Goal: Information Seeking & Learning: Learn about a topic

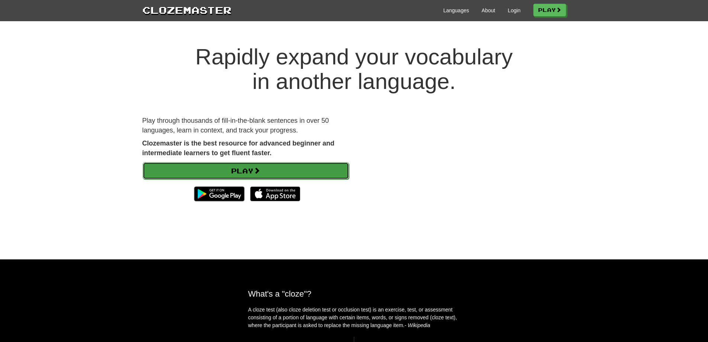
click at [309, 163] on link "Play" at bounding box center [246, 170] width 206 height 17
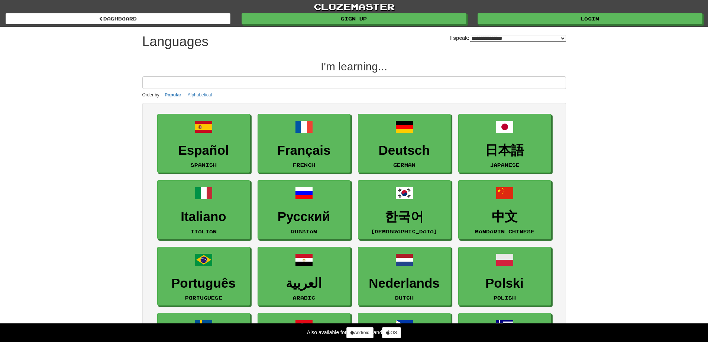
click at [501, 42] on div "**********" at bounding box center [508, 35] width 116 height 17
click at [501, 38] on select "**********" at bounding box center [518, 38] width 96 height 7
select select "*******"
click at [470, 35] on select "**********" at bounding box center [518, 38] width 96 height 7
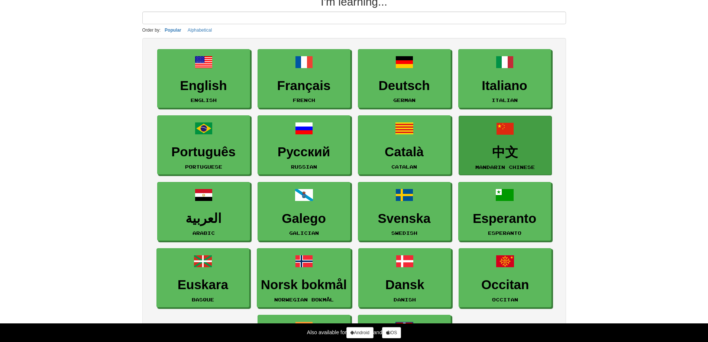
scroll to position [37, 0]
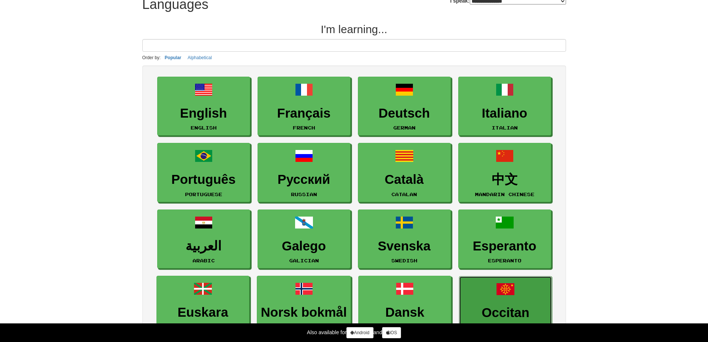
click at [488, 292] on link "Occitan Occitan" at bounding box center [505, 305] width 93 height 59
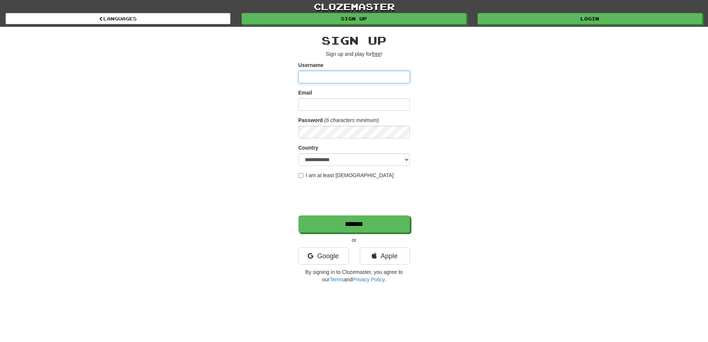
click at [351, 78] on input "Username" at bounding box center [354, 77] width 112 height 13
click at [327, 257] on link "Google" at bounding box center [323, 255] width 50 height 17
click at [328, 254] on link "Google" at bounding box center [323, 255] width 50 height 17
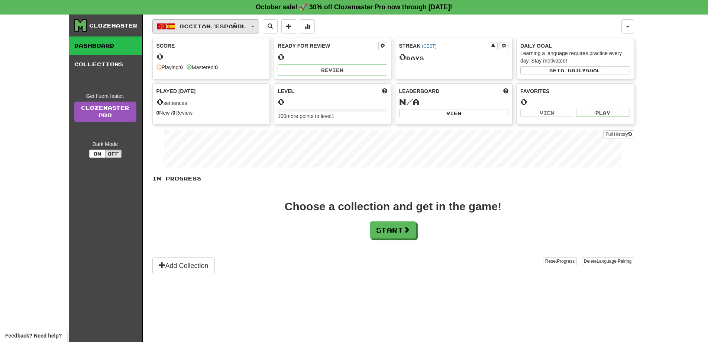
click at [233, 25] on span "Occitan / Español" at bounding box center [213, 26] width 67 height 6
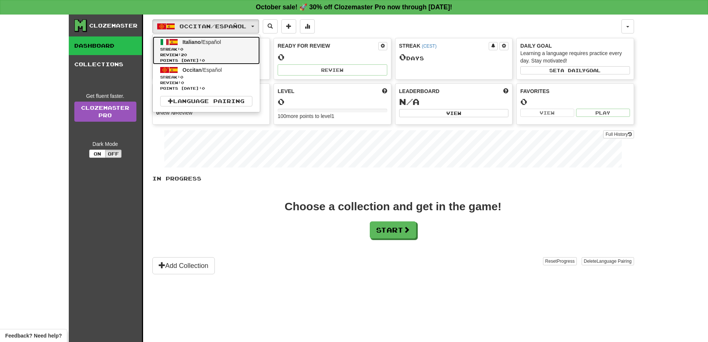
click at [213, 49] on span "Streak: 0" at bounding box center [206, 49] width 92 height 6
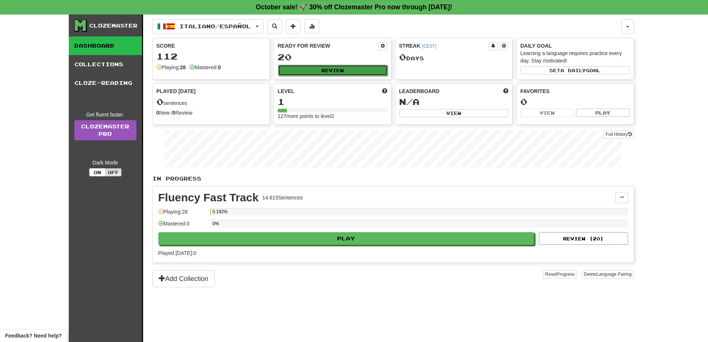
click at [296, 73] on button "Review" at bounding box center [333, 70] width 110 height 11
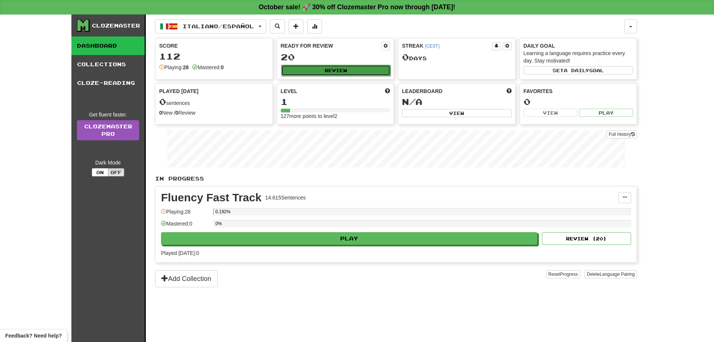
select select "**"
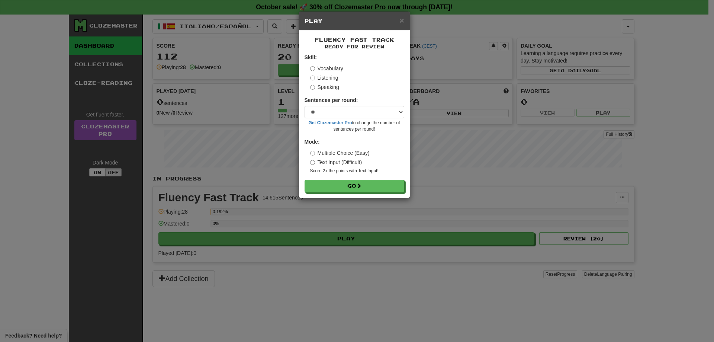
click at [403, 14] on div "× Play" at bounding box center [354, 21] width 111 height 19
click at [402, 16] on span "×" at bounding box center [401, 20] width 4 height 9
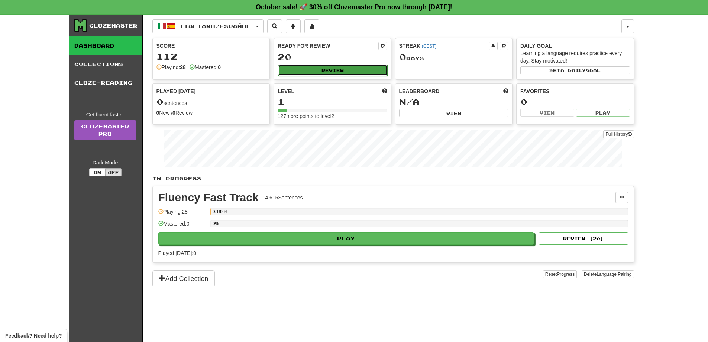
click at [320, 74] on button "Review" at bounding box center [333, 70] width 110 height 11
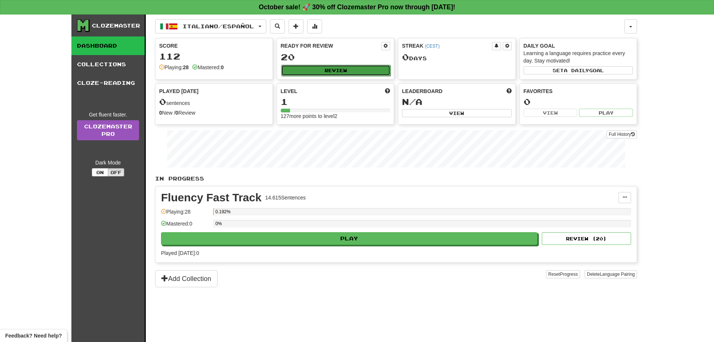
select select "**"
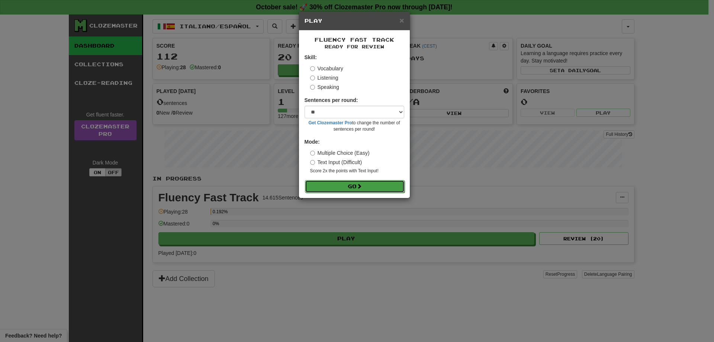
click at [337, 186] on button "Go" at bounding box center [355, 186] width 100 height 13
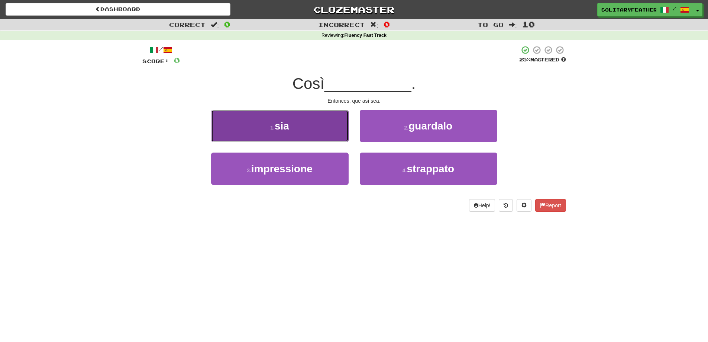
click at [316, 116] on button "1 . sia" at bounding box center [280, 126] width 138 height 32
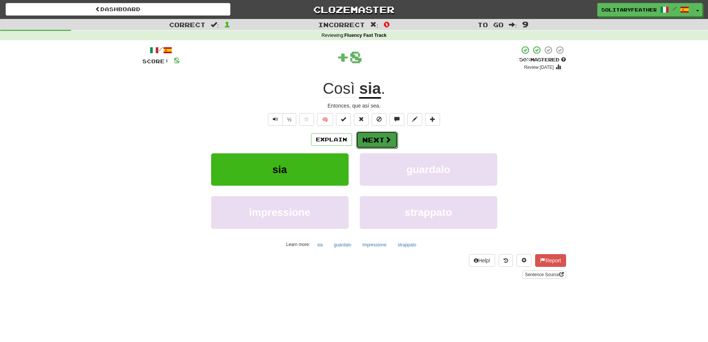
click at [367, 137] on button "Next" at bounding box center [377, 139] width 42 height 17
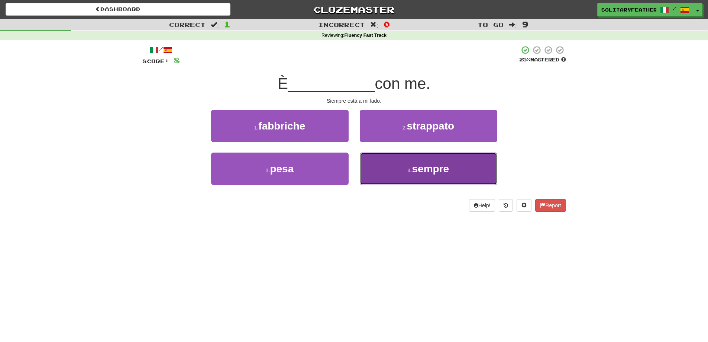
click at [415, 181] on button "4 . sempre" at bounding box center [429, 168] width 138 height 32
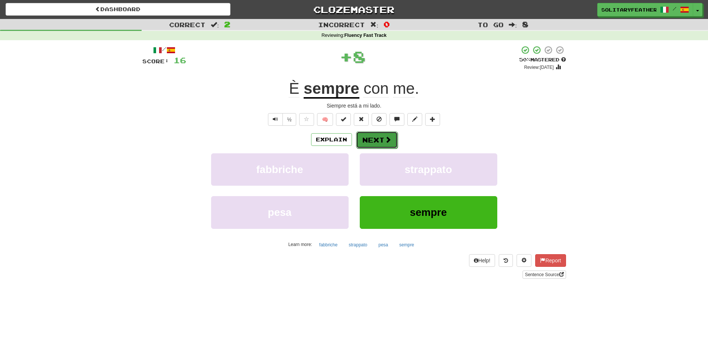
click at [378, 138] on button "Next" at bounding box center [377, 139] width 42 height 17
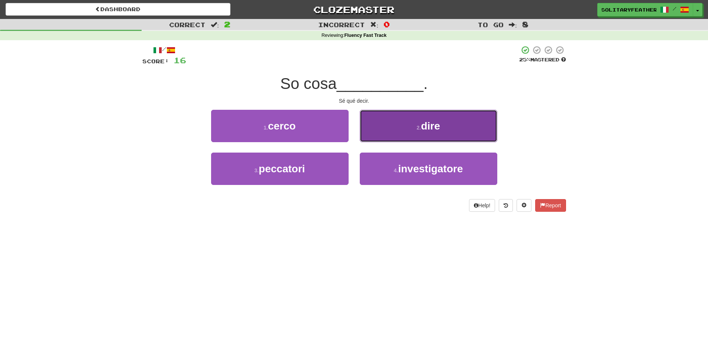
click at [476, 123] on button "2 . dire" at bounding box center [429, 126] width 138 height 32
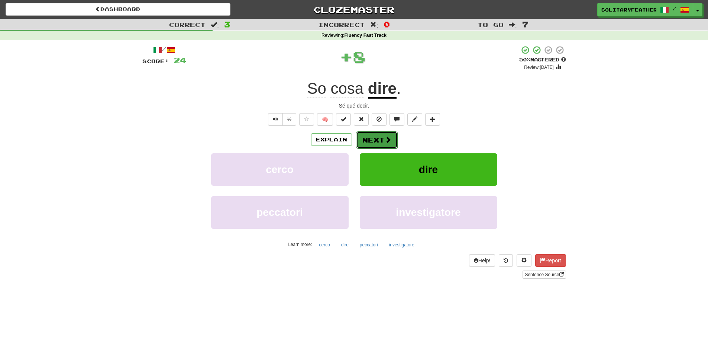
click at [378, 140] on button "Next" at bounding box center [377, 139] width 42 height 17
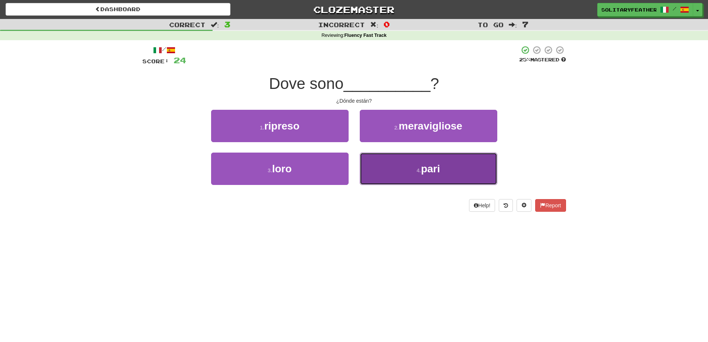
click at [393, 171] on button "4 . pari" at bounding box center [429, 168] width 138 height 32
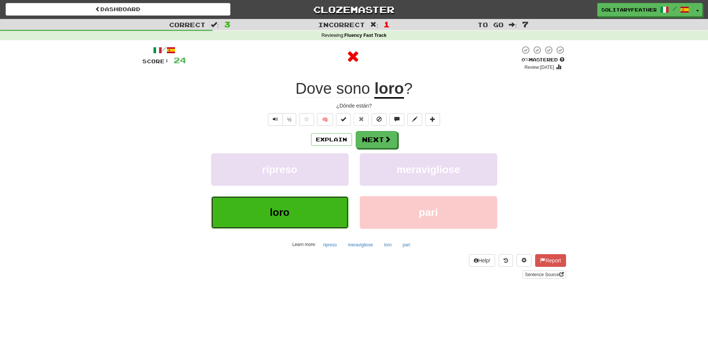
click at [285, 213] on span "loro" at bounding box center [280, 212] width 20 height 12
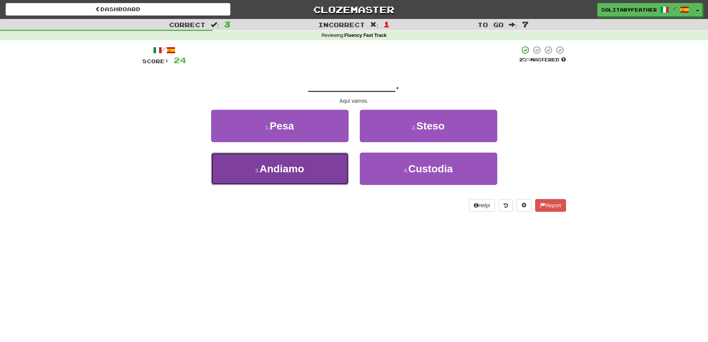
click at [312, 170] on button "3 . [GEOGRAPHIC_DATA]" at bounding box center [280, 168] width 138 height 32
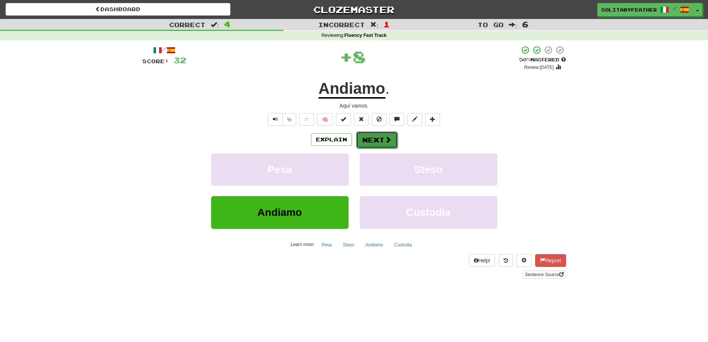
click at [374, 137] on button "Next" at bounding box center [377, 139] width 42 height 17
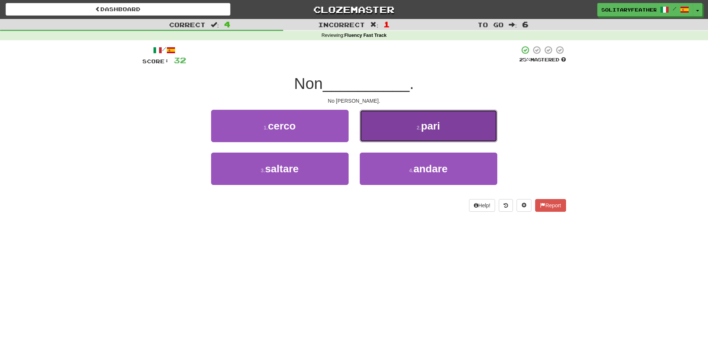
click at [389, 125] on button "2 . pari" at bounding box center [429, 126] width 138 height 32
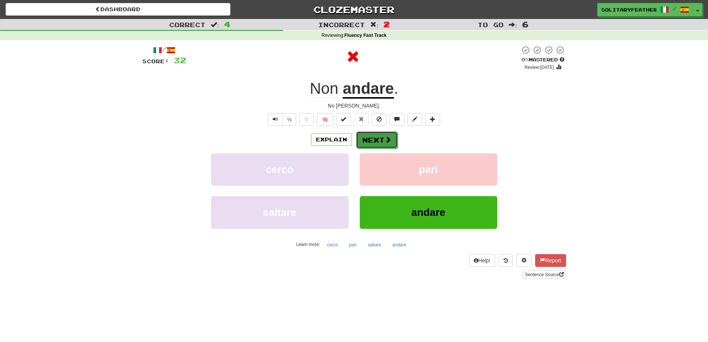
click at [375, 140] on button "Next" at bounding box center [377, 139] width 42 height 17
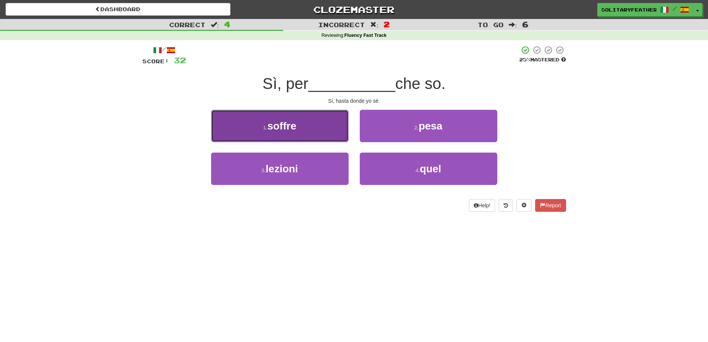
click at [298, 132] on button "1 . soffre" at bounding box center [280, 126] width 138 height 32
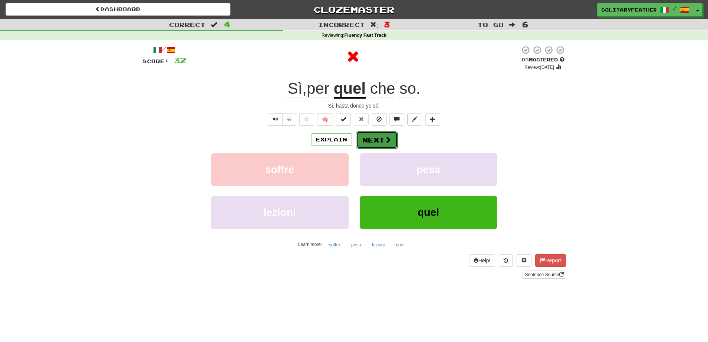
click at [379, 146] on button "Next" at bounding box center [377, 139] width 42 height 17
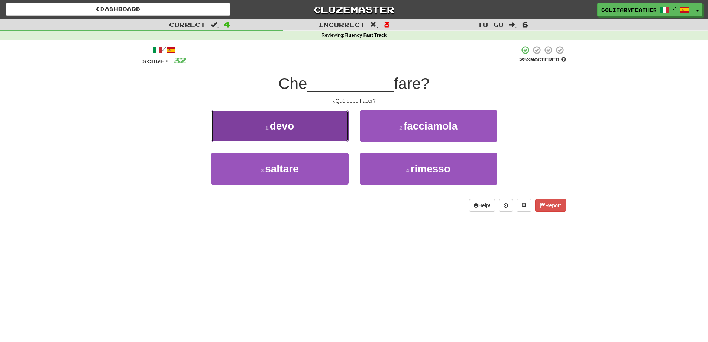
click at [314, 113] on button "1 . devo" at bounding box center [280, 126] width 138 height 32
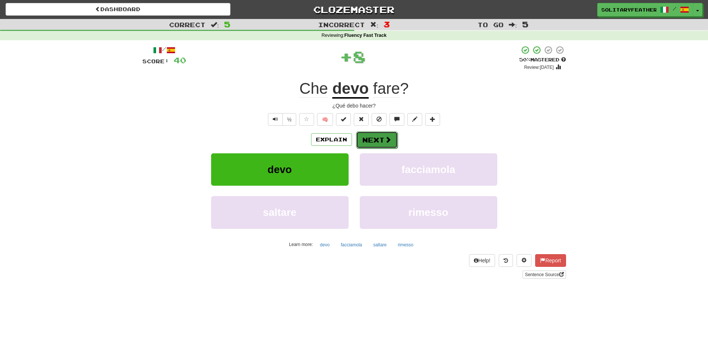
click at [393, 138] on button "Next" at bounding box center [377, 139] width 42 height 17
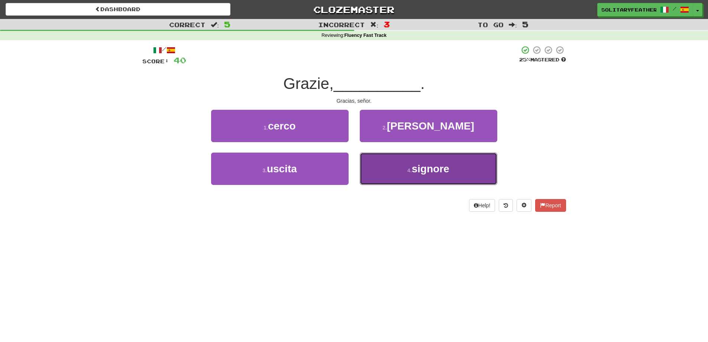
click at [430, 161] on button "4 . [PERSON_NAME]" at bounding box center [429, 168] width 138 height 32
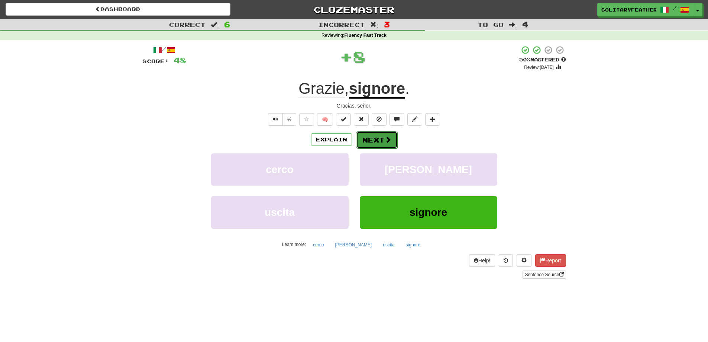
click at [376, 132] on button "Next" at bounding box center [377, 139] width 42 height 17
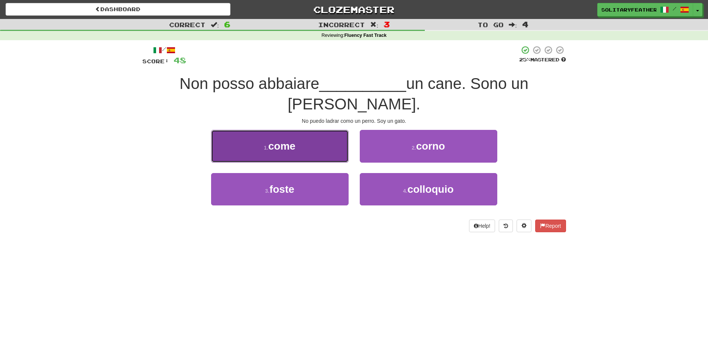
click at [304, 130] on button "1 . come" at bounding box center [280, 146] width 138 height 32
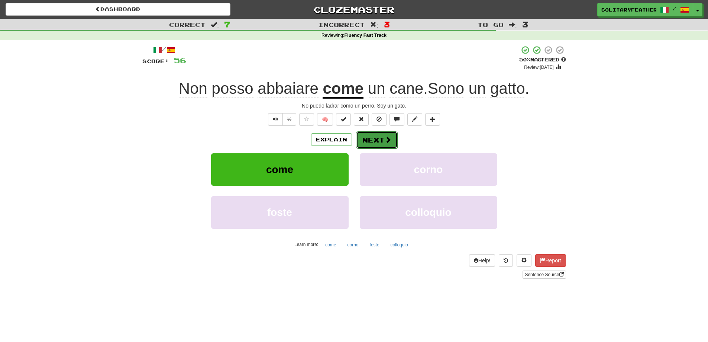
click at [374, 143] on button "Next" at bounding box center [377, 139] width 42 height 17
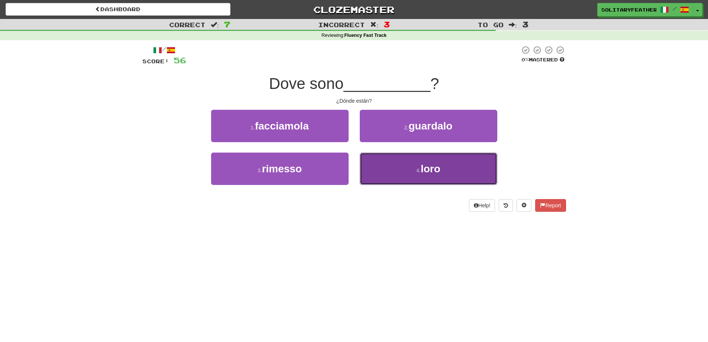
click at [387, 170] on button "4 . loro" at bounding box center [429, 168] width 138 height 32
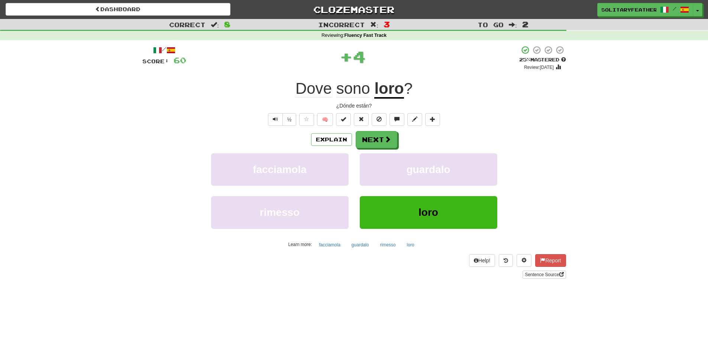
click at [385, 90] on u "loro" at bounding box center [388, 89] width 29 height 19
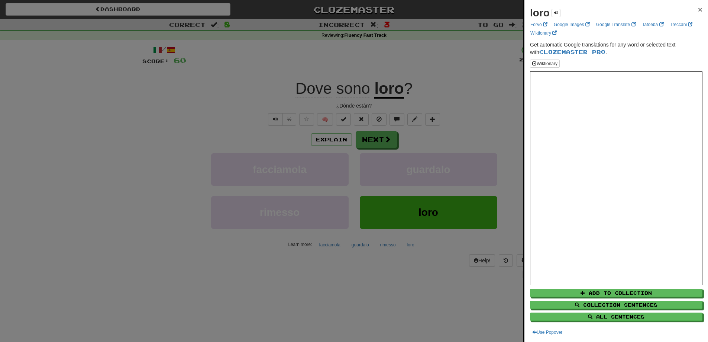
click at [698, 12] on span "×" at bounding box center [700, 9] width 4 height 9
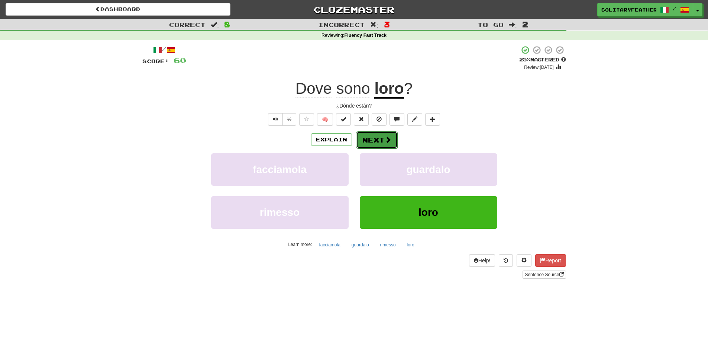
click at [378, 140] on button "Next" at bounding box center [377, 139] width 42 height 17
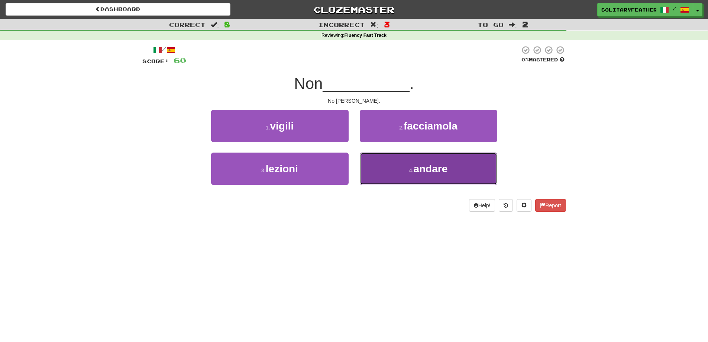
click at [396, 167] on button "4 . andare" at bounding box center [429, 168] width 138 height 32
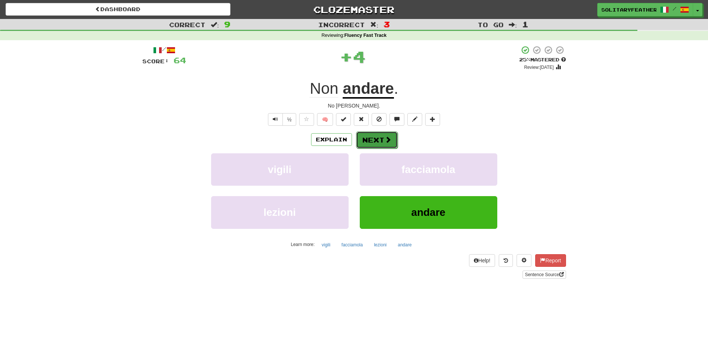
click at [374, 145] on button "Next" at bounding box center [377, 139] width 42 height 17
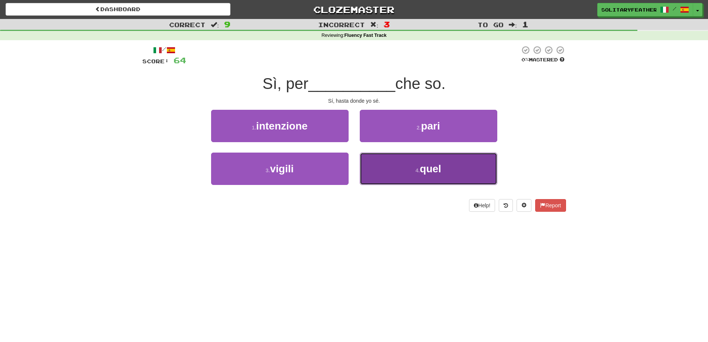
click at [389, 163] on button "4 . quel" at bounding box center [429, 168] width 138 height 32
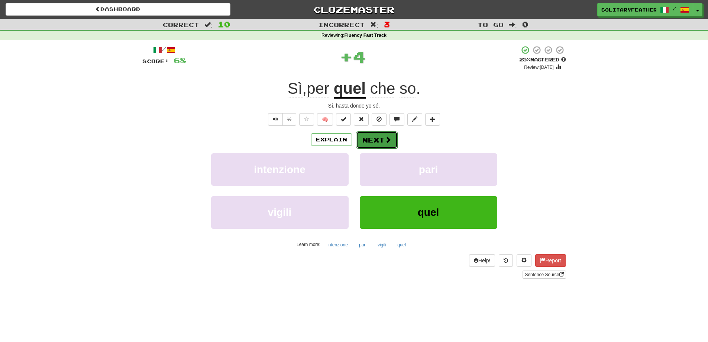
click at [371, 137] on button "Next" at bounding box center [377, 139] width 42 height 17
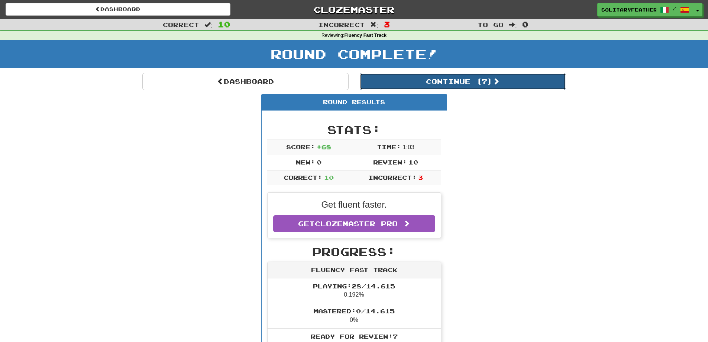
click at [464, 81] on button "Continue ( 7 )" at bounding box center [463, 81] width 206 height 17
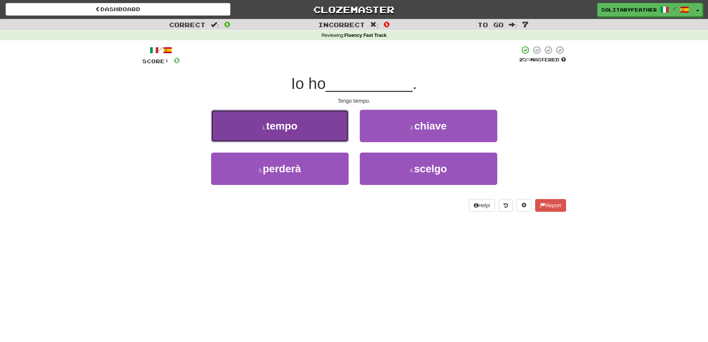
click at [302, 136] on button "1 . tempo" at bounding box center [280, 126] width 138 height 32
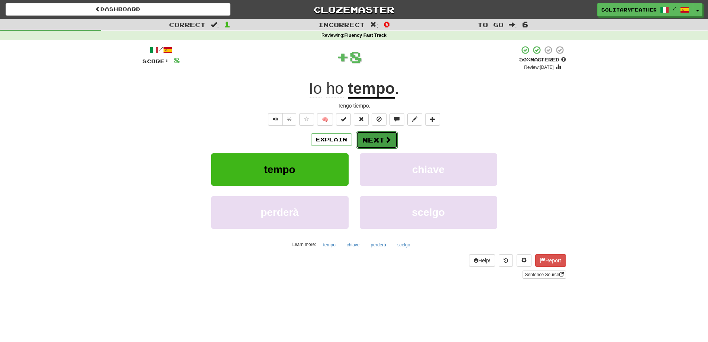
click at [387, 145] on button "Next" at bounding box center [377, 139] width 42 height 17
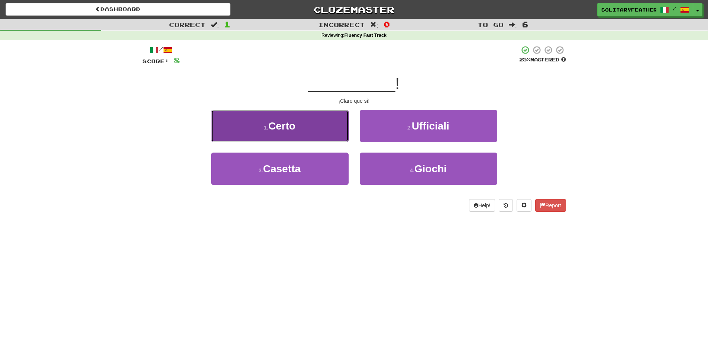
click at [318, 130] on button "1 . [GEOGRAPHIC_DATA]" at bounding box center [280, 126] width 138 height 32
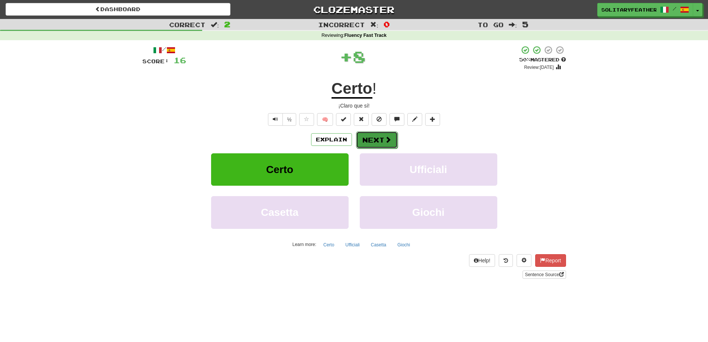
click at [381, 144] on button "Next" at bounding box center [377, 139] width 42 height 17
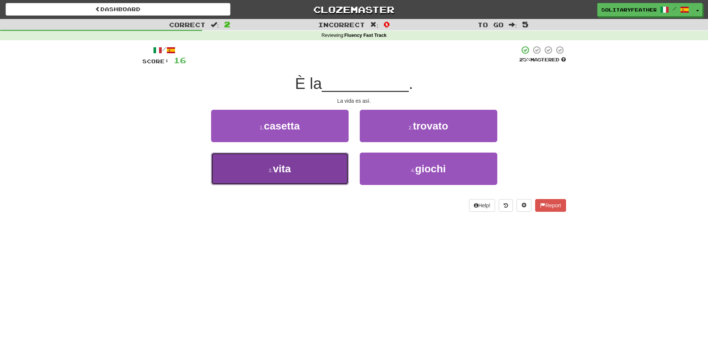
click at [309, 176] on button "3 . vita" at bounding box center [280, 168] width 138 height 32
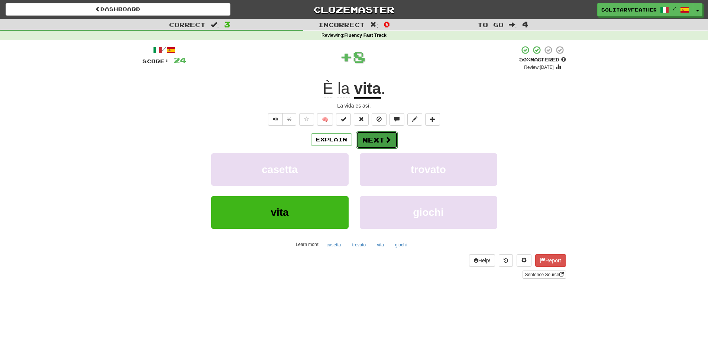
click at [382, 141] on button "Next" at bounding box center [377, 139] width 42 height 17
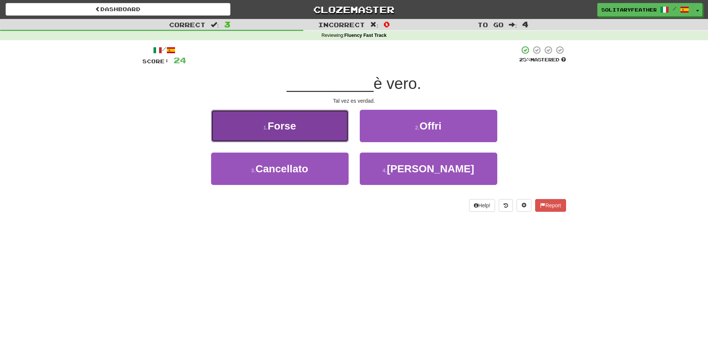
click at [293, 137] on button "1 . Forse" at bounding box center [280, 126] width 138 height 32
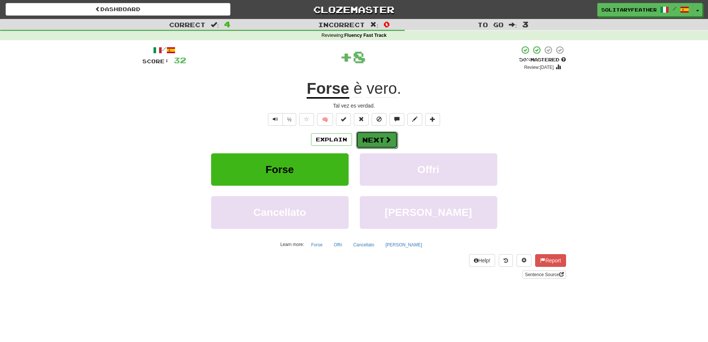
click at [380, 140] on button "Next" at bounding box center [377, 139] width 42 height 17
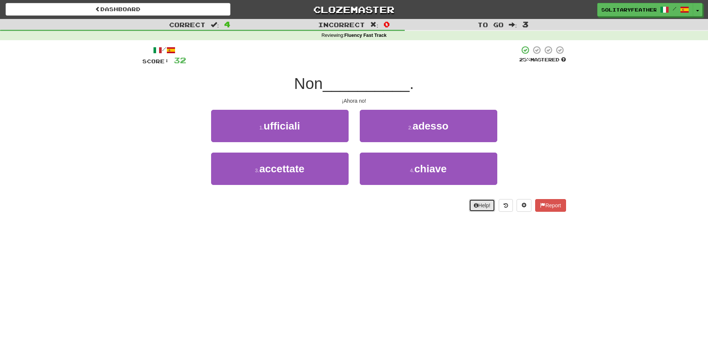
click at [469, 208] on button "Help!" at bounding box center [482, 205] width 26 height 13
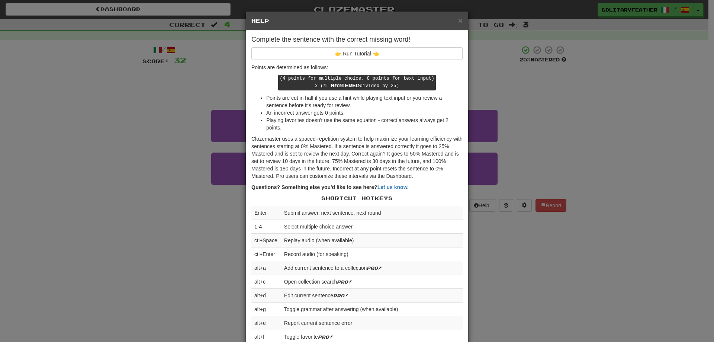
click at [454, 25] on div "× Help" at bounding box center [357, 21] width 222 height 19
click at [458, 23] on span "×" at bounding box center [460, 20] width 4 height 9
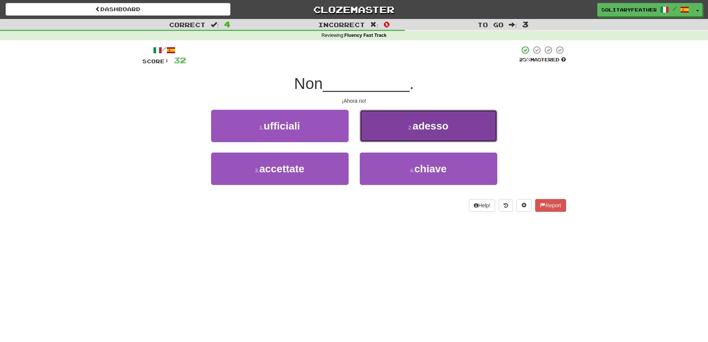
click at [405, 132] on button "2 . adesso" at bounding box center [429, 126] width 138 height 32
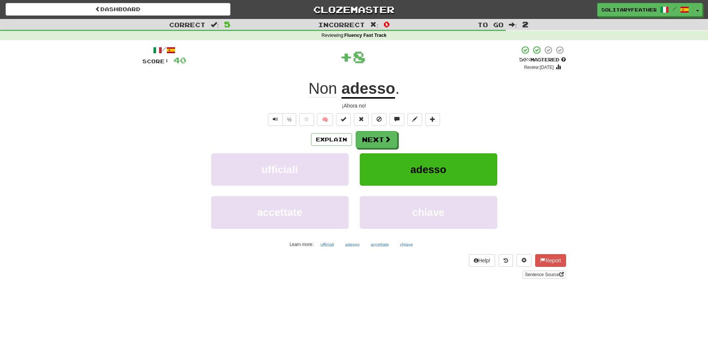
click at [367, 90] on u "adesso" at bounding box center [369, 89] width 54 height 19
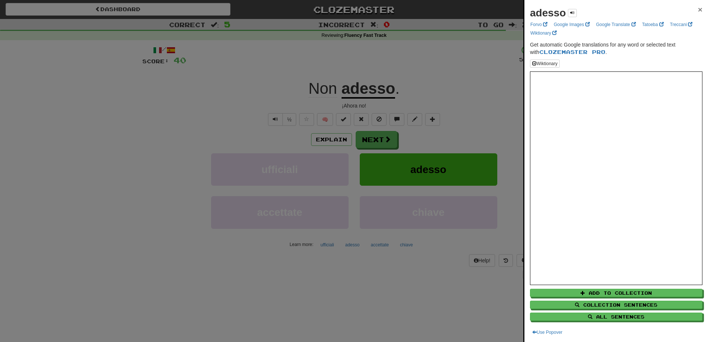
click at [698, 11] on span "×" at bounding box center [700, 9] width 4 height 9
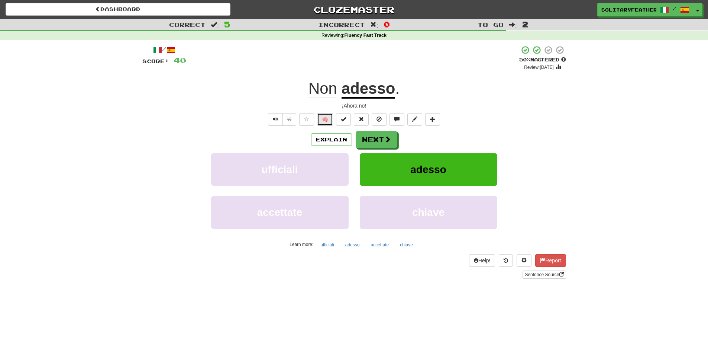
click at [331, 123] on button "🧠" at bounding box center [325, 119] width 16 height 13
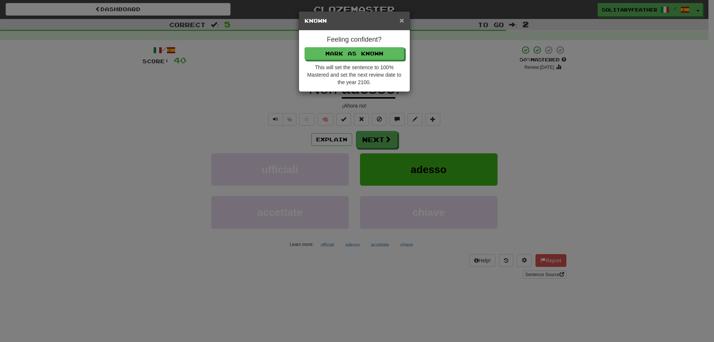
click at [400, 19] on span "×" at bounding box center [401, 20] width 4 height 9
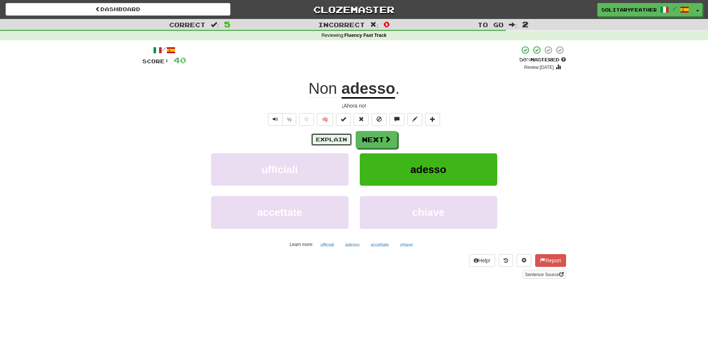
click at [341, 140] on button "Explain" at bounding box center [331, 139] width 41 height 13
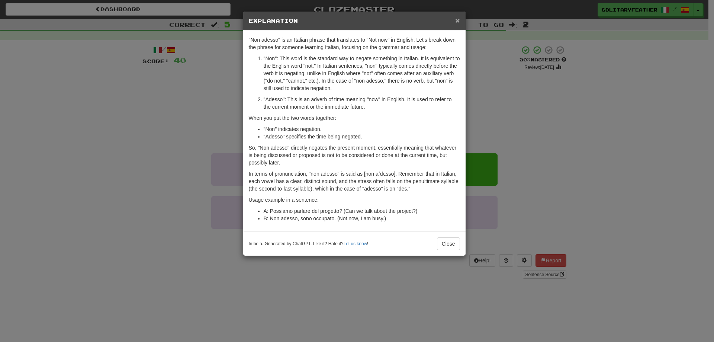
click at [458, 21] on span "×" at bounding box center [457, 20] width 4 height 9
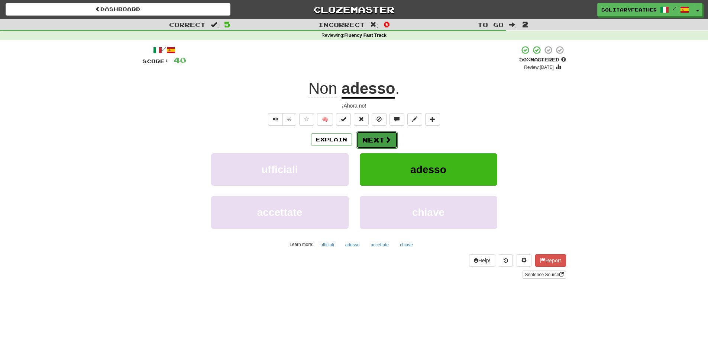
click at [375, 139] on button "Next" at bounding box center [377, 139] width 42 height 17
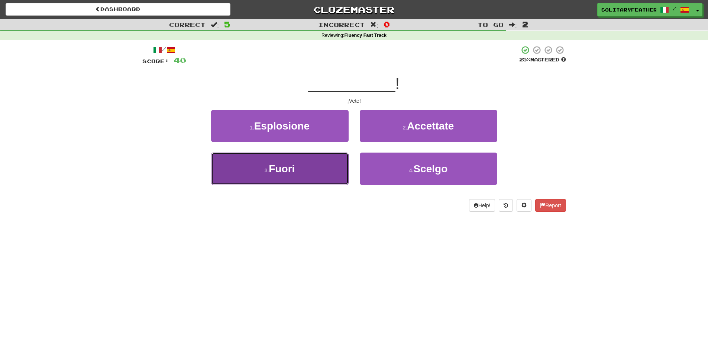
click at [303, 178] on button "3 . Fuori" at bounding box center [280, 168] width 138 height 32
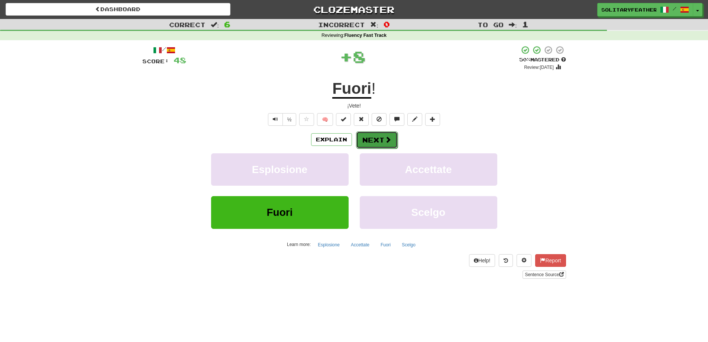
click at [361, 142] on button "Next" at bounding box center [377, 139] width 42 height 17
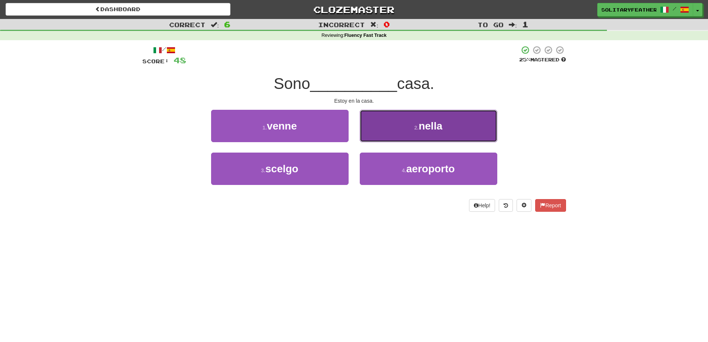
click at [403, 133] on button "2 . nella" at bounding box center [429, 126] width 138 height 32
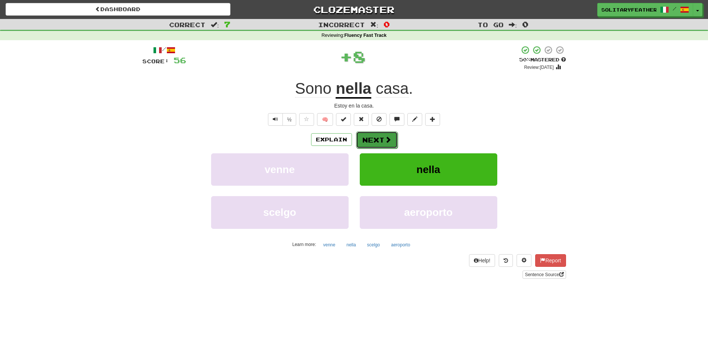
click at [369, 139] on button "Next" at bounding box center [377, 139] width 42 height 17
